Goal: Information Seeking & Learning: Check status

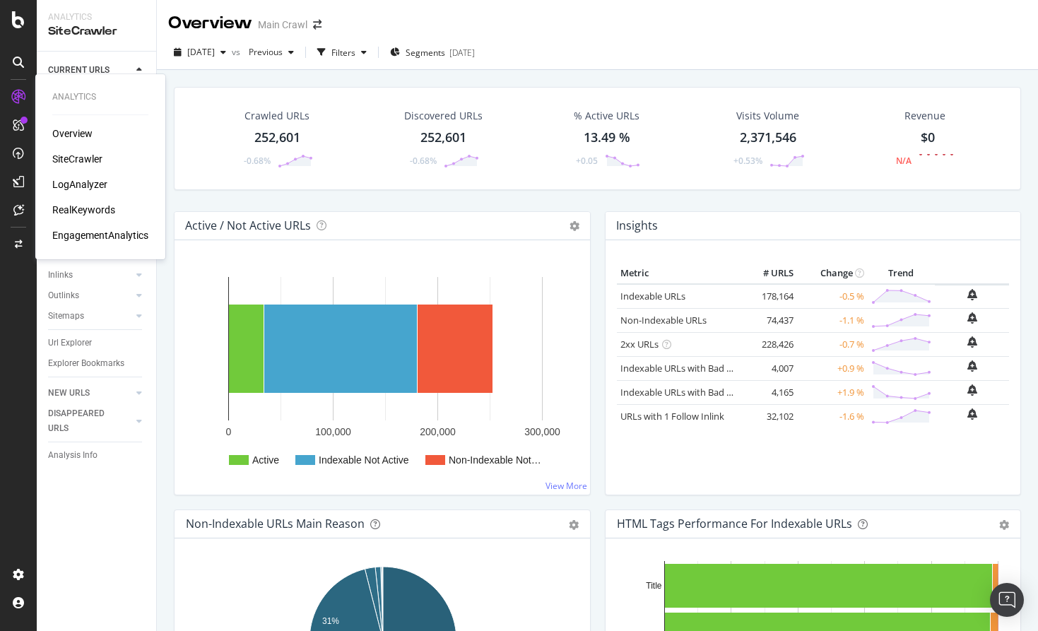
click at [77, 208] on div "RealKeywords" at bounding box center [83, 210] width 63 height 14
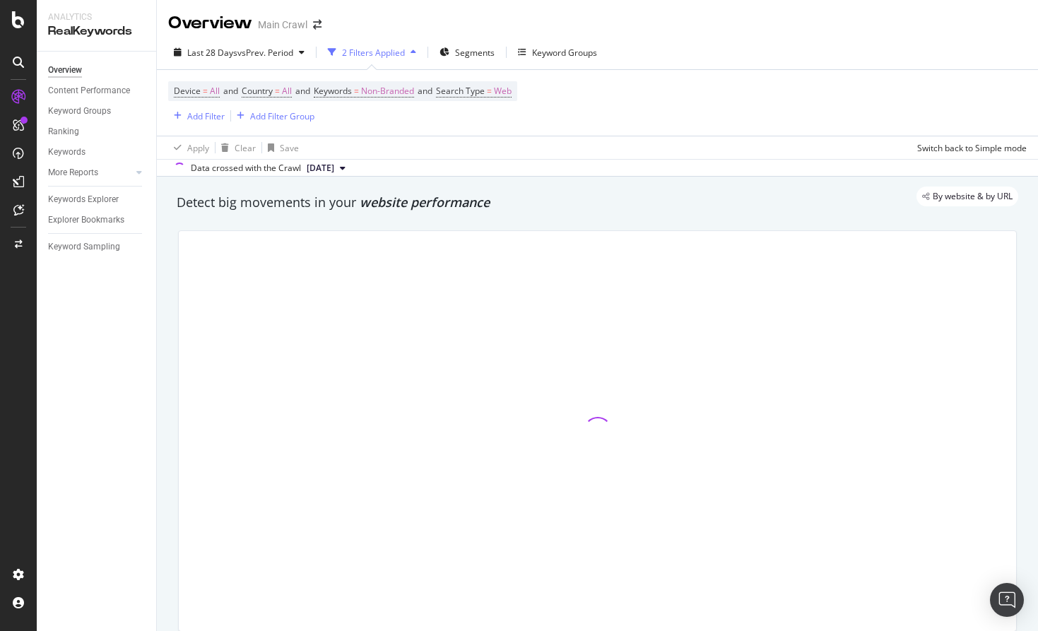
click at [576, 134] on div "Device = All and Country = All and Keywords = Non-Branded and Search Type = Web…" at bounding box center [597, 103] width 858 height 66
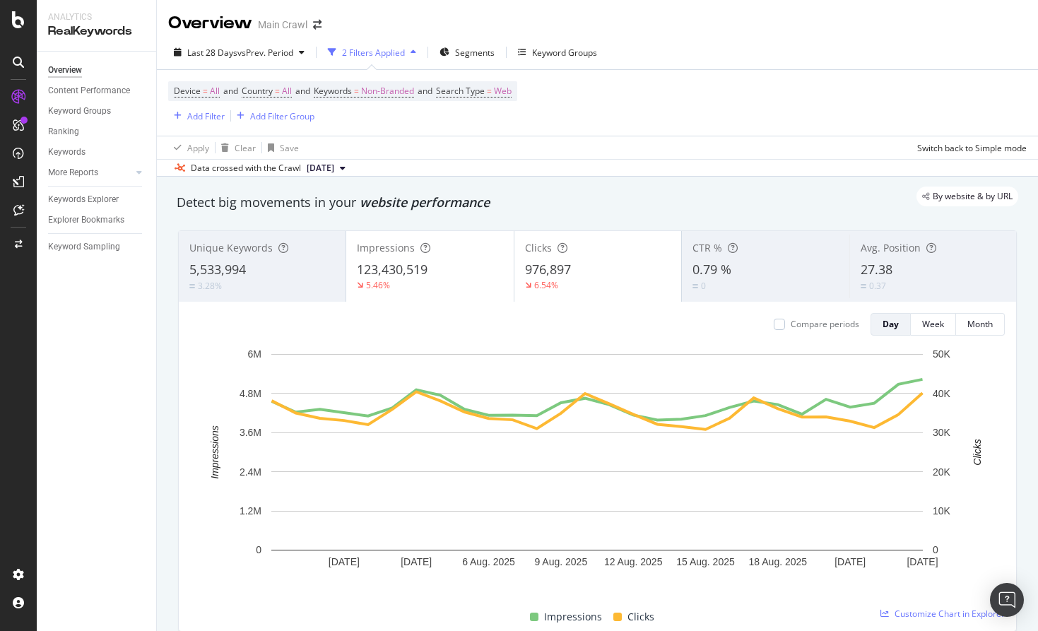
click at [631, 108] on div "Device = All and Country = All and Keywords = Non-Branded and Search Type = Web…" at bounding box center [597, 103] width 858 height 66
click at [634, 111] on div "Device = All and Country = All and Keywords = Non-Branded and Search Type = Web…" at bounding box center [597, 103] width 858 height 66
